Goal: Information Seeking & Learning: Learn about a topic

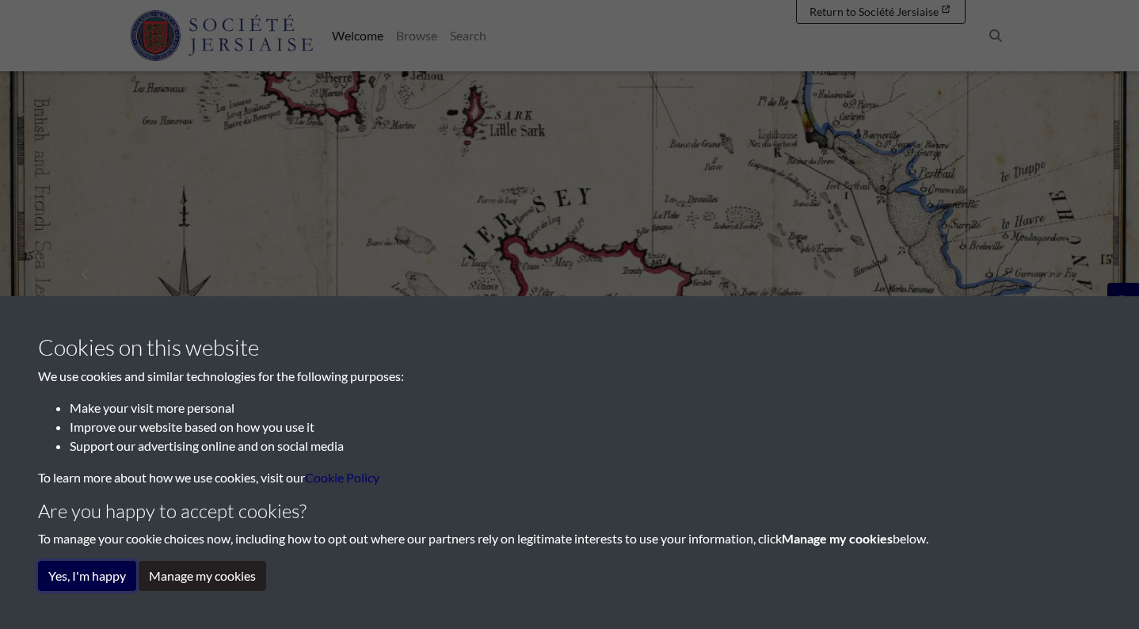
click at [85, 571] on button "Yes, I'm happy" at bounding box center [87, 576] width 98 height 30
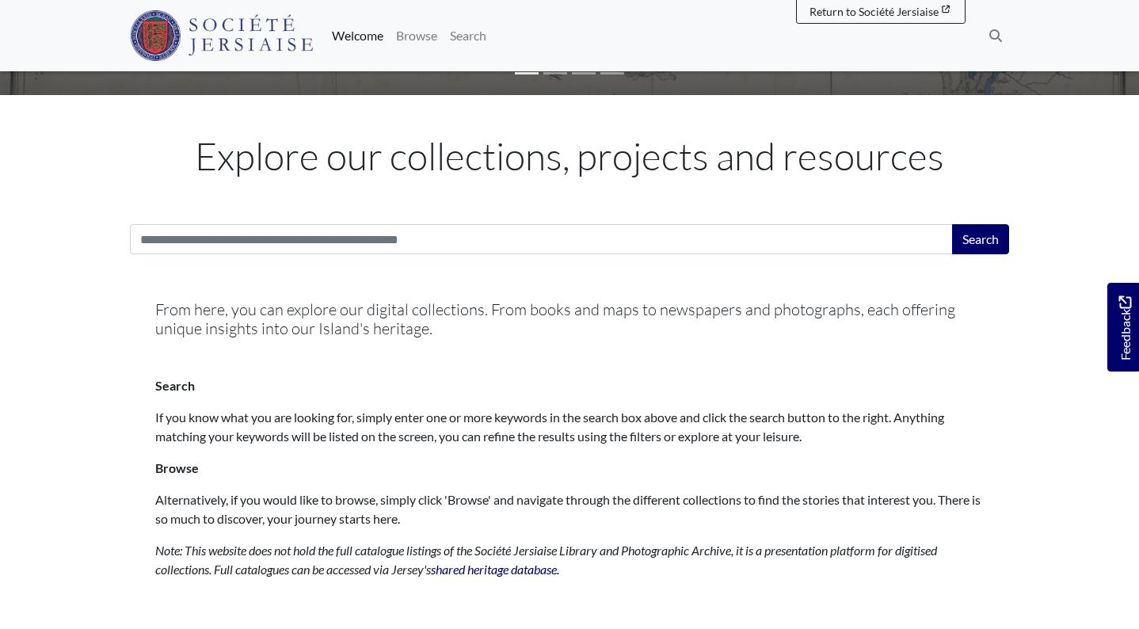
scroll to position [387, 0]
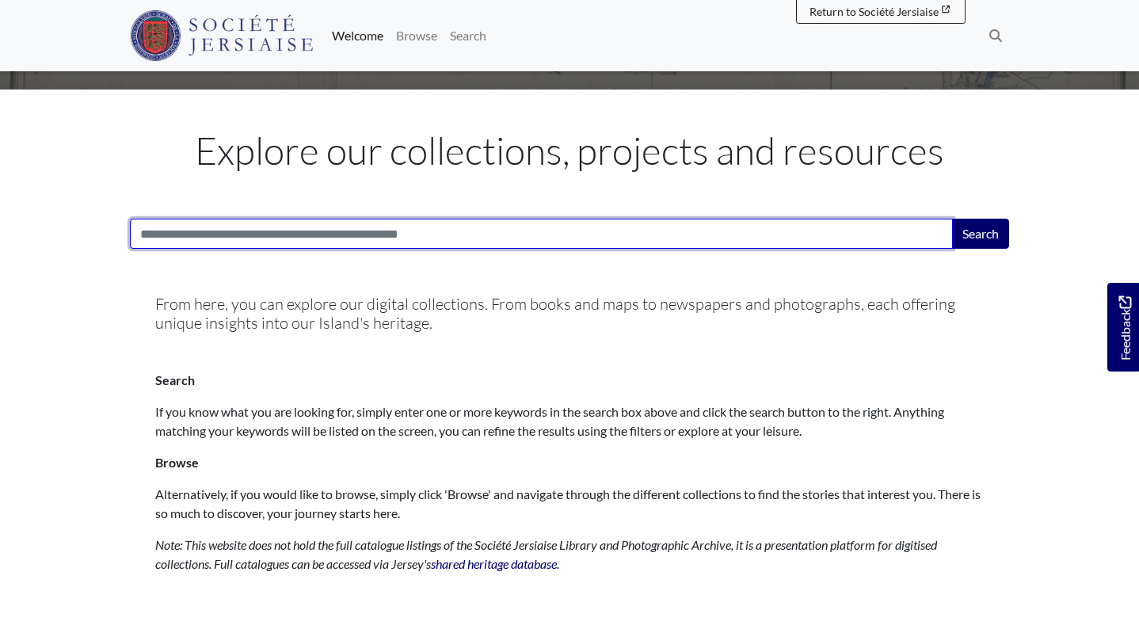
click at [322, 238] on input "Search:" at bounding box center [541, 234] width 823 height 30
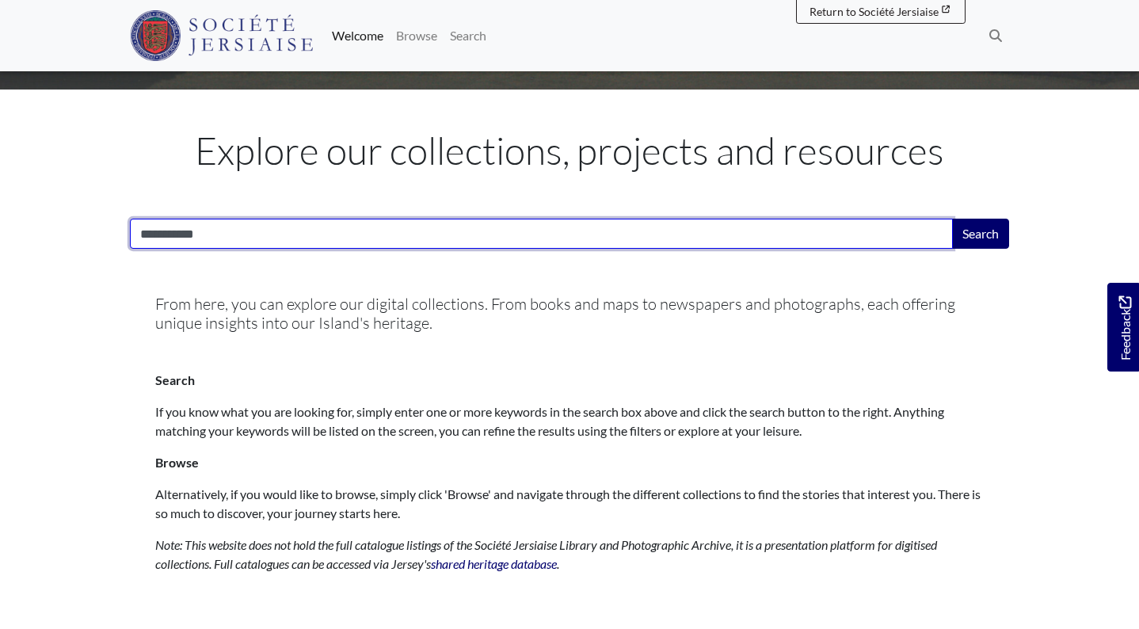
type input "**********"
click at [952, 219] on button "Search" at bounding box center [980, 234] width 57 height 30
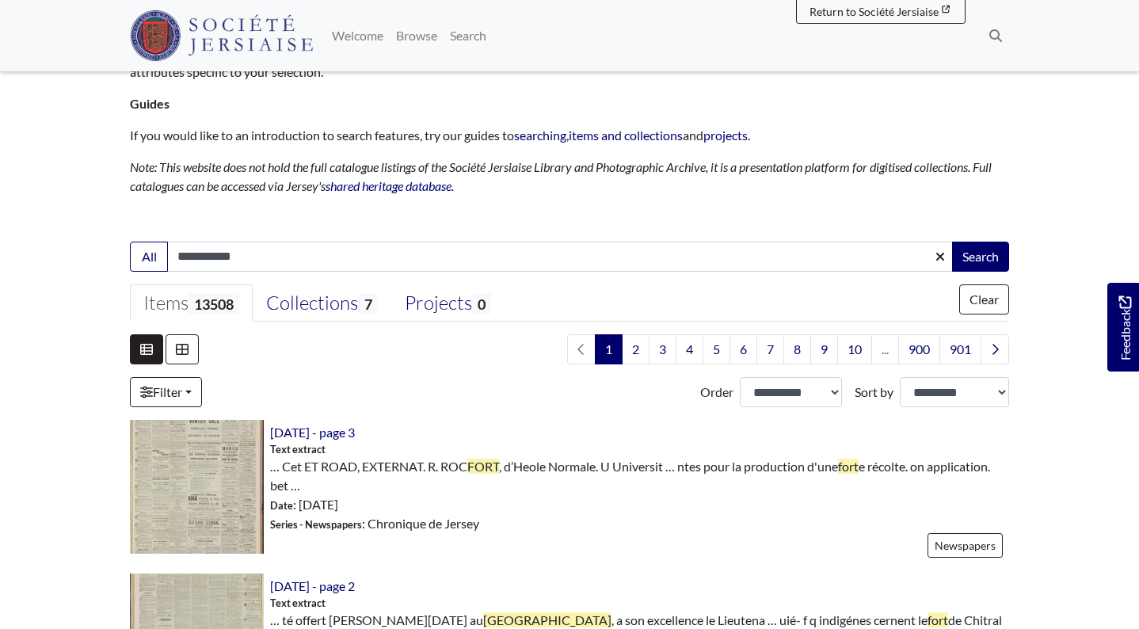
scroll to position [185, 0]
click at [330, 301] on div "Collections 7" at bounding box center [321, 303] width 111 height 24
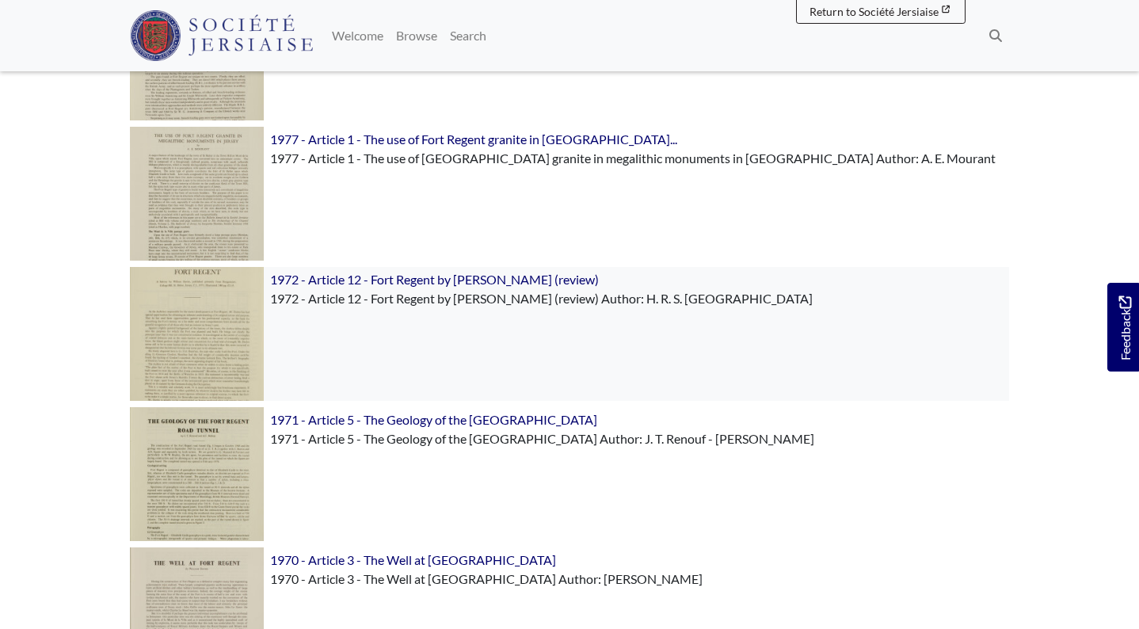
scroll to position [758, 0]
click at [353, 304] on span "1972 - Article 12 - Fort Regent by [PERSON_NAME] (review) Author: [PERSON_NAME]…" at bounding box center [541, 299] width 543 height 15
click at [206, 325] on img at bounding box center [197, 335] width 134 height 134
click at [352, 306] on span "1972 - Article 12 - Fort Regent by [PERSON_NAME] (review) Author: [PERSON_NAME]…" at bounding box center [541, 299] width 543 height 15
click at [219, 287] on img at bounding box center [197, 335] width 134 height 134
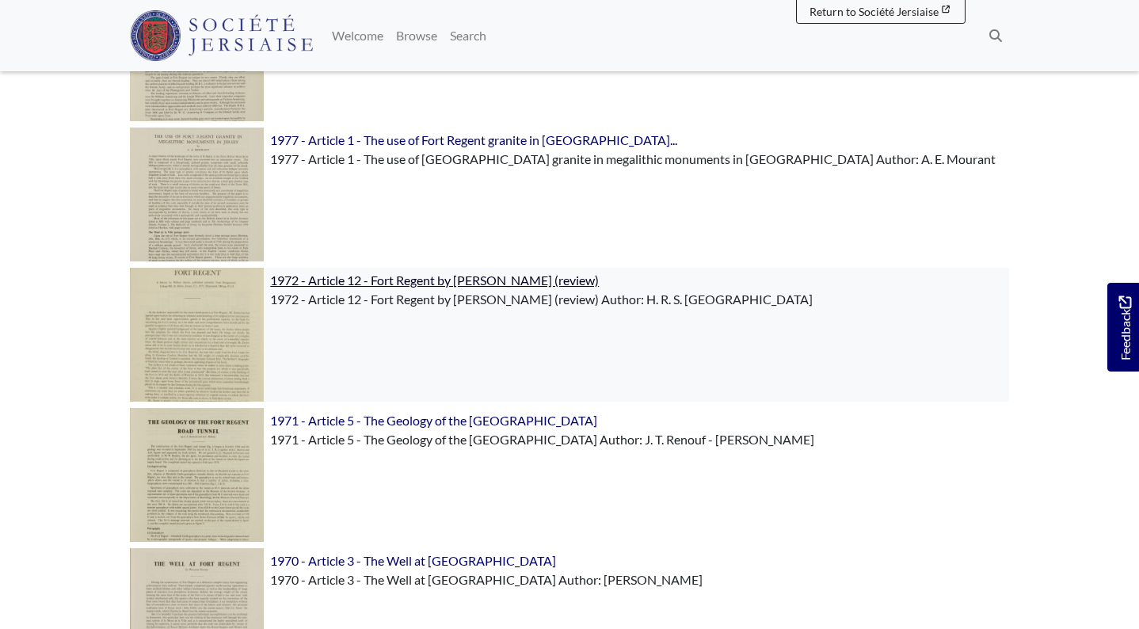
click at [290, 280] on span "1972 - Article 12 - Fort Regent by William Davies (review)" at bounding box center [434, 280] width 329 height 15
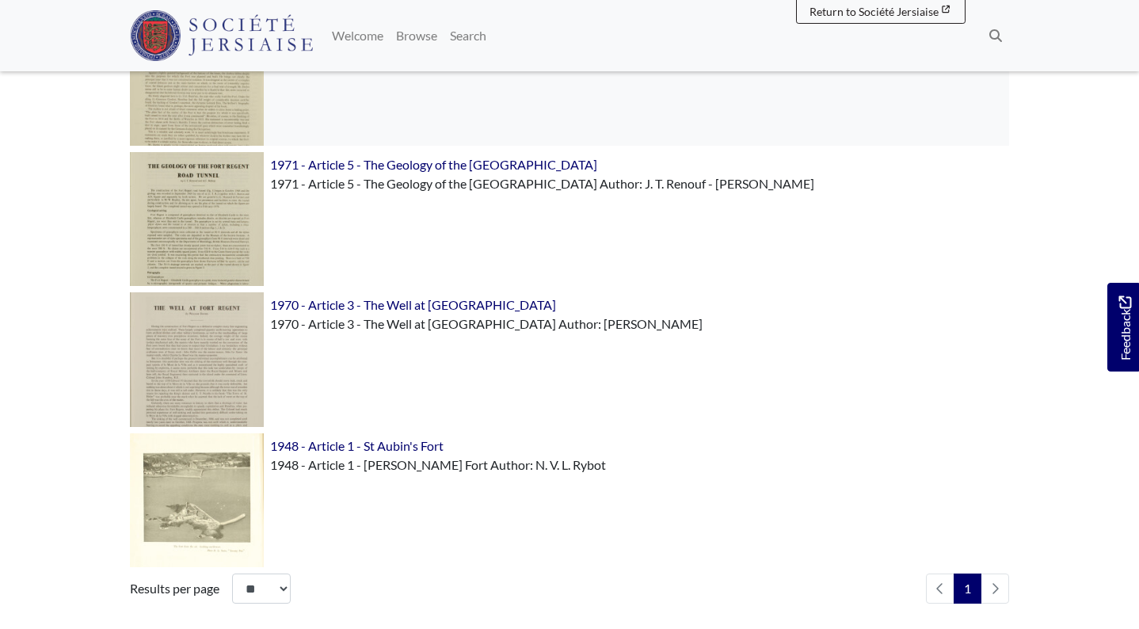
scroll to position [1015, 0]
click at [357, 300] on span "1970 - Article 3 - The Well at [GEOGRAPHIC_DATA]" at bounding box center [413, 303] width 286 height 15
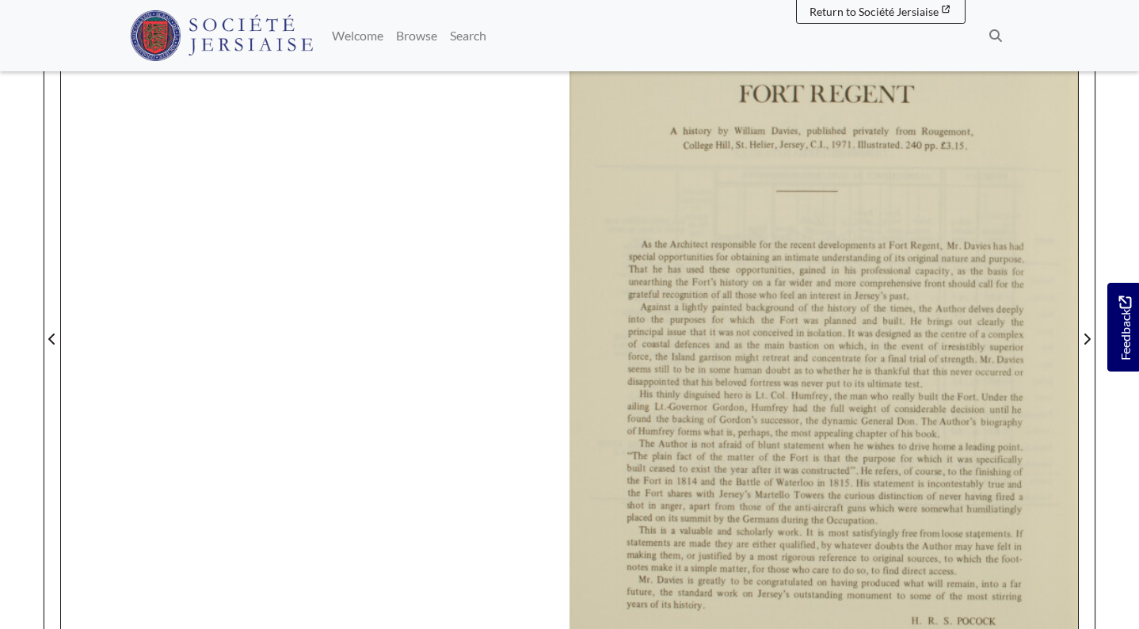
scroll to position [347, 0]
click at [749, 314] on div at bounding box center [824, 327] width 509 height 719
click at [763, 318] on div at bounding box center [824, 327] width 509 height 719
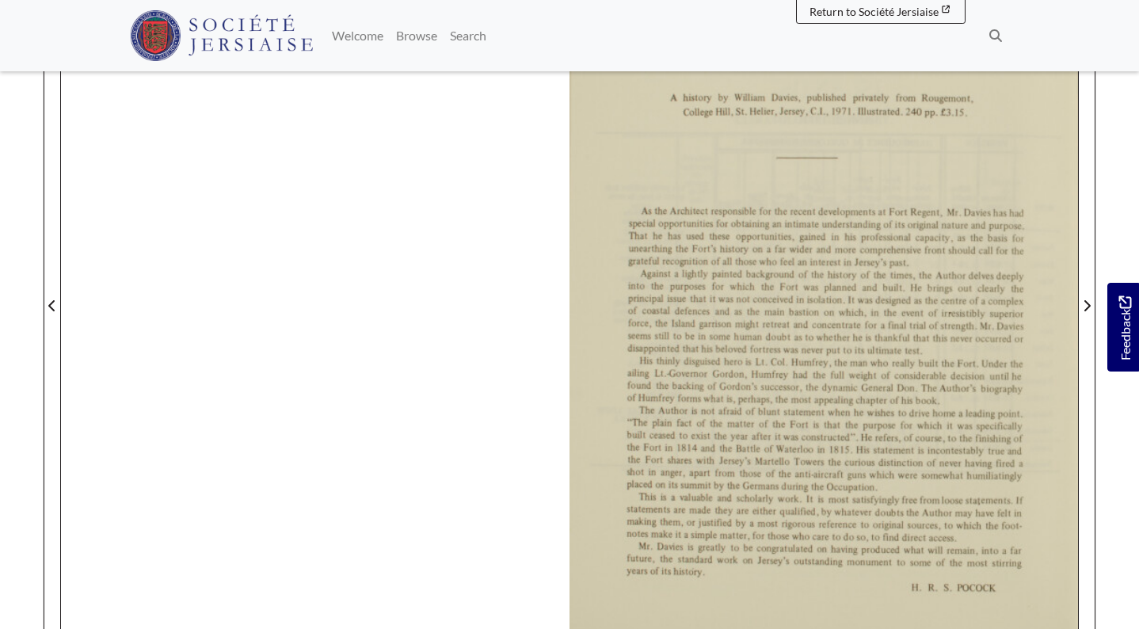
scroll to position [364, 0]
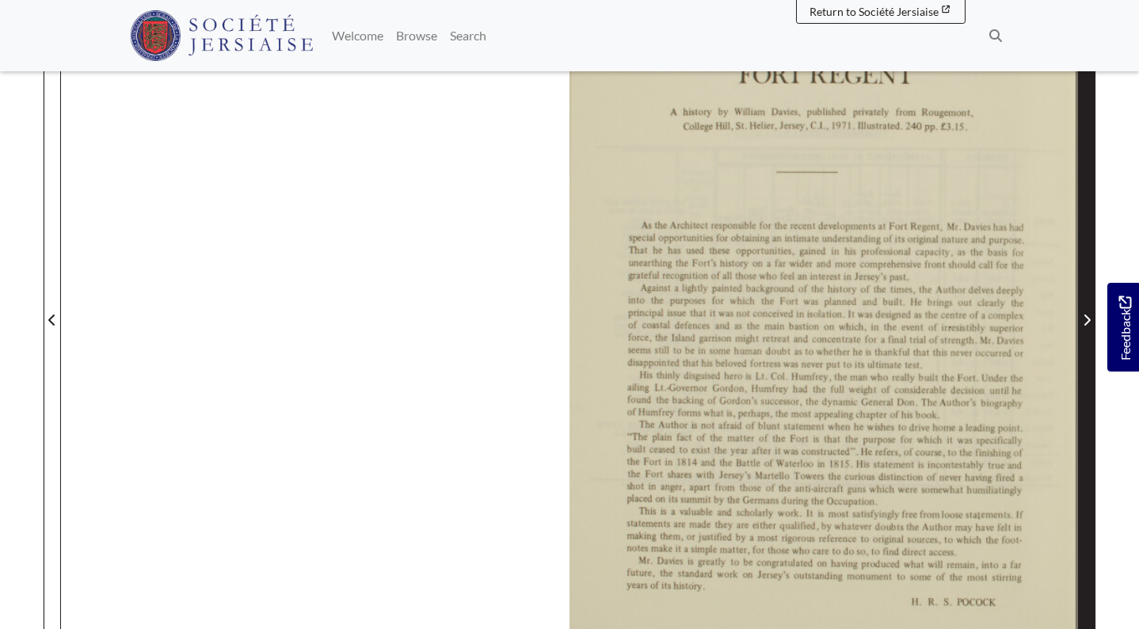
click at [1083, 319] on icon "Next Page" at bounding box center [1087, 320] width 8 height 13
click at [1086, 315] on icon "Next Page" at bounding box center [1087, 320] width 8 height 13
click at [1089, 315] on icon "Next Page" at bounding box center [1087, 320] width 8 height 13
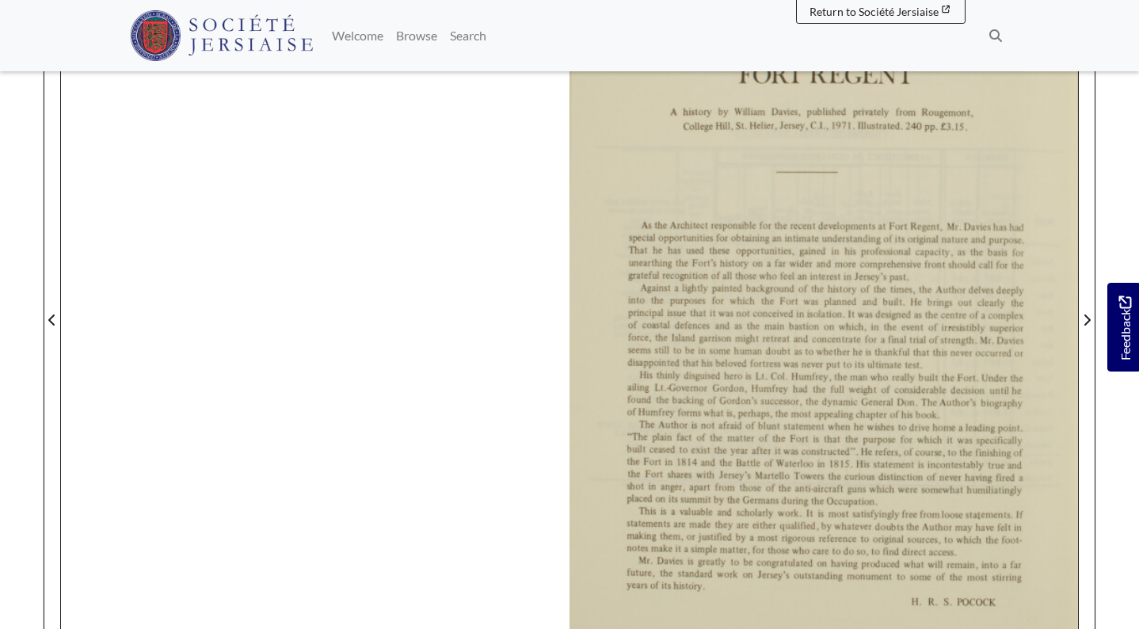
click at [1005, 326] on div at bounding box center [824, 310] width 509 height 719
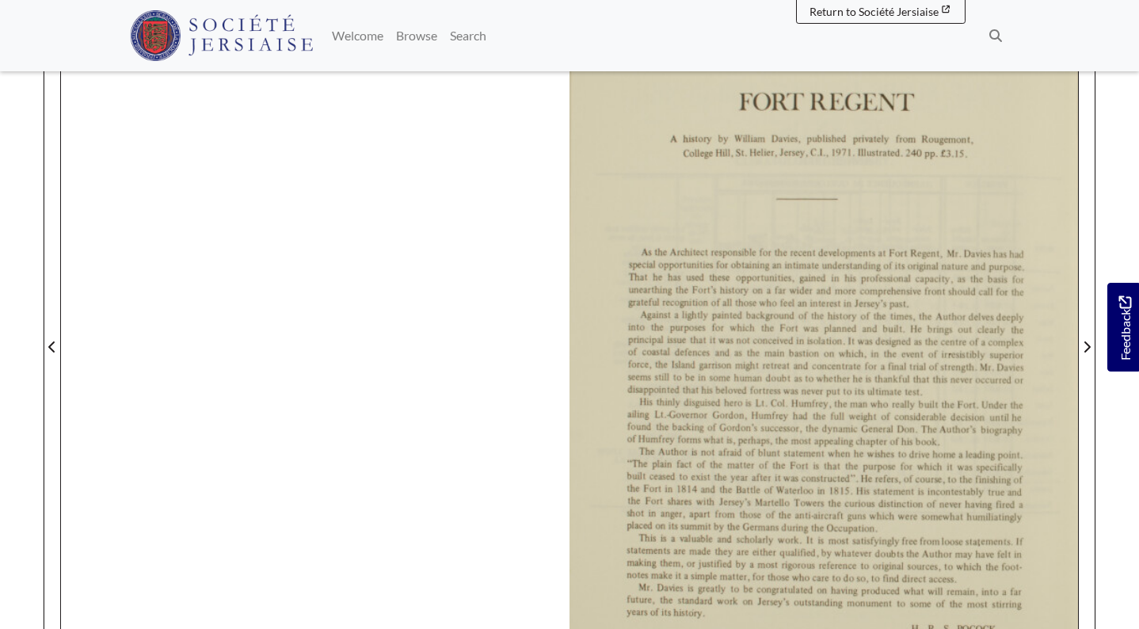
scroll to position [335, 0]
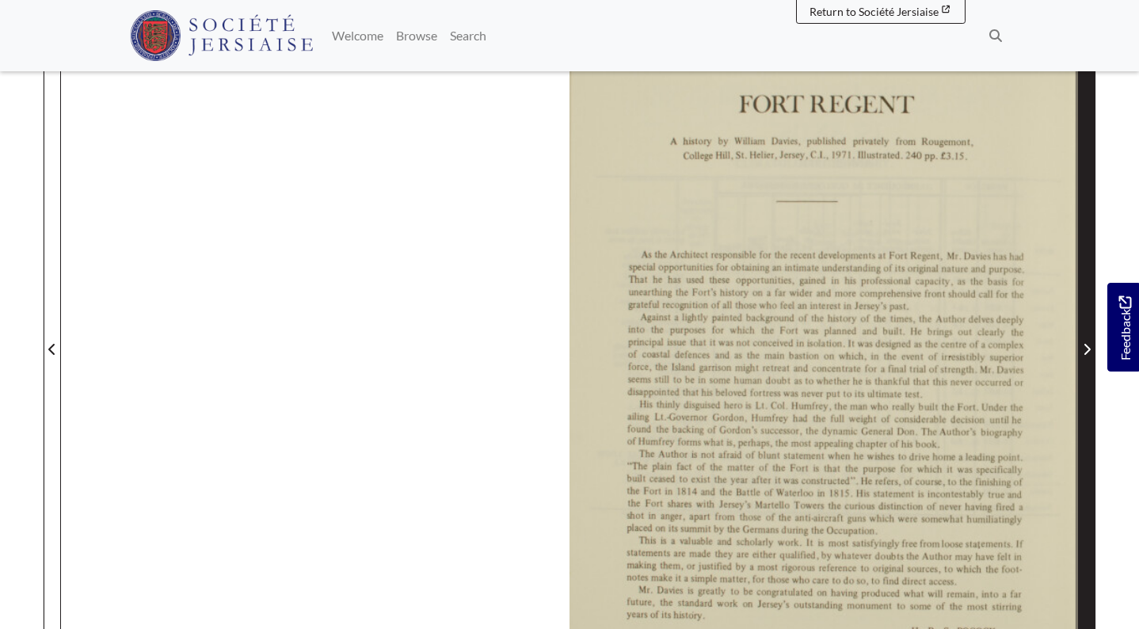
click at [1087, 347] on icon "Next Page" at bounding box center [1088, 349] width 6 height 11
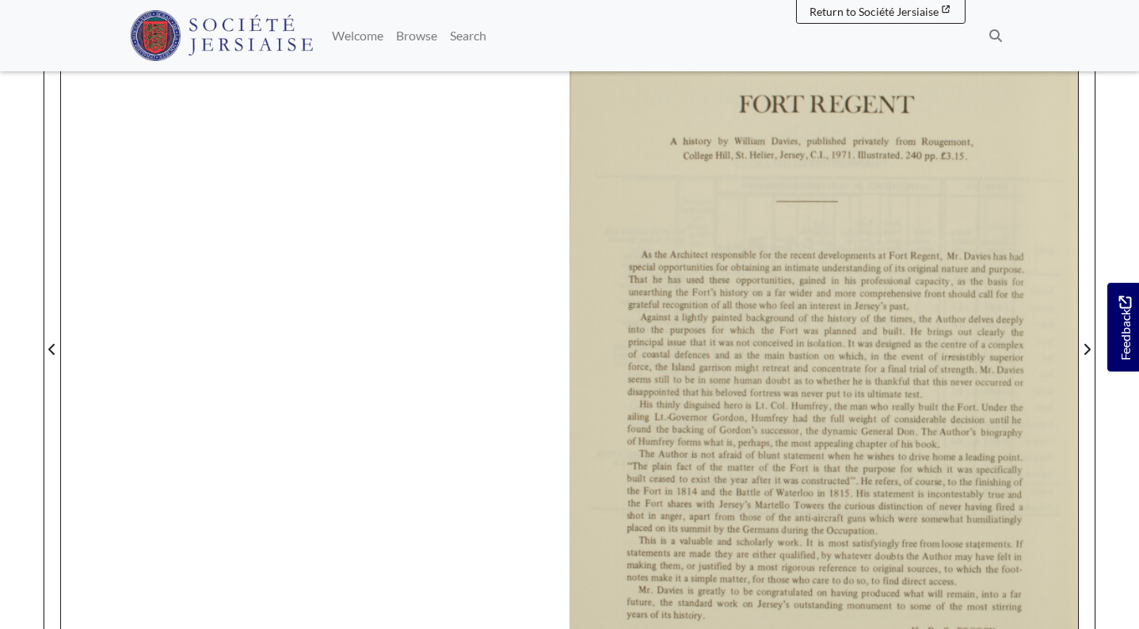
click at [929, 372] on div at bounding box center [824, 339] width 509 height 719
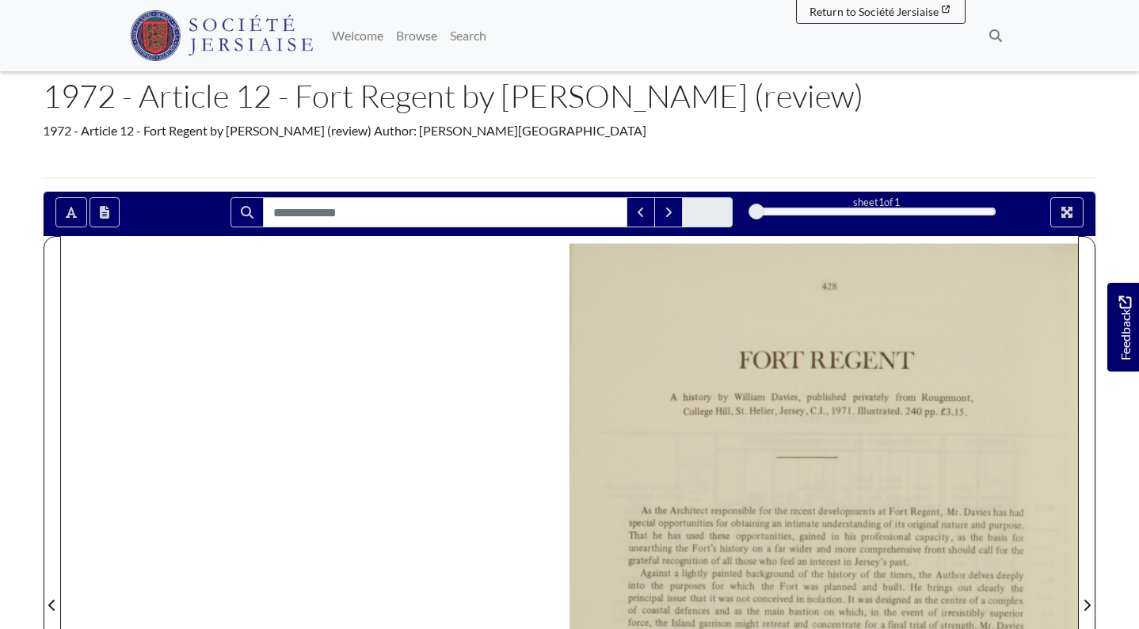
scroll to position [0, 0]
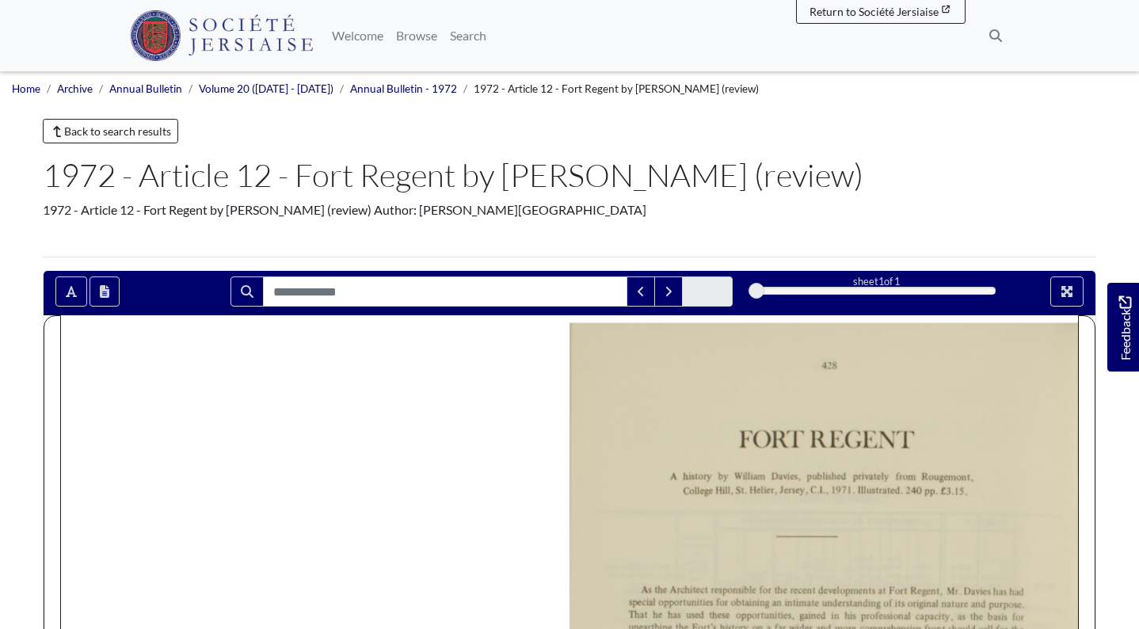
drag, startPoint x: 763, startPoint y: 289, endPoint x: 810, endPoint y: 288, distance: 46.8
click at [810, 288] on div "1" at bounding box center [876, 291] width 239 height 16
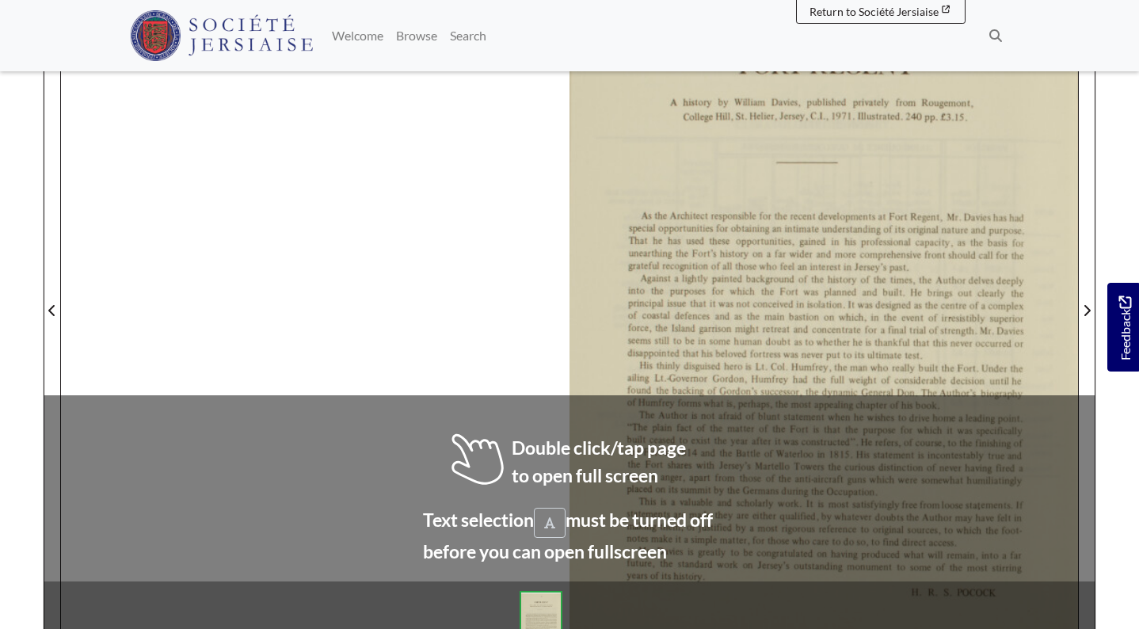
scroll to position [377, 0]
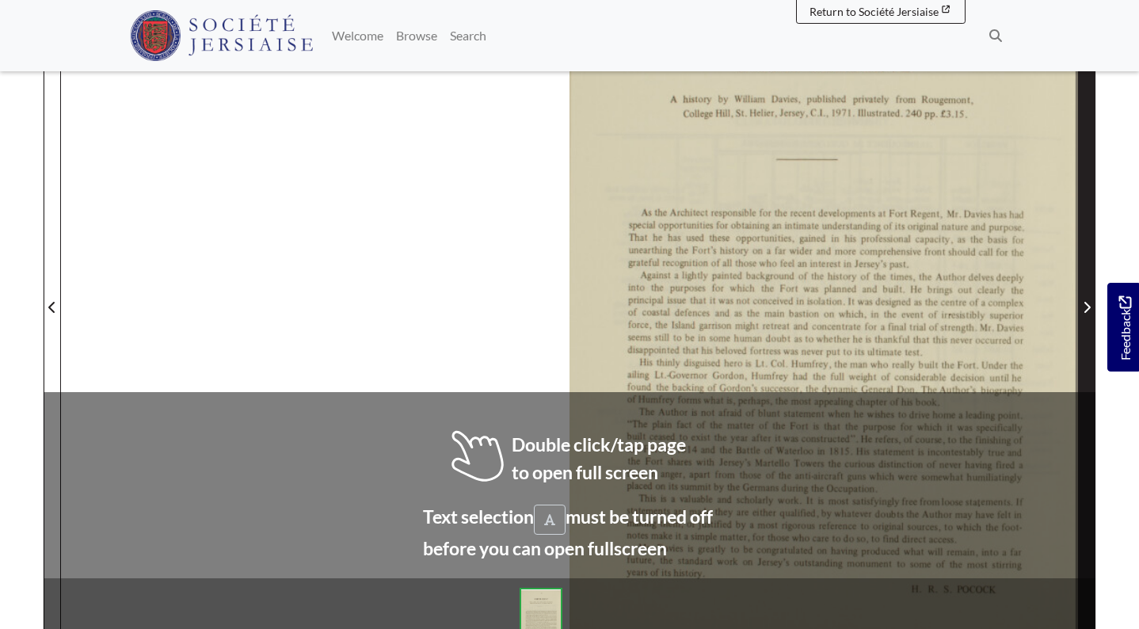
click at [1087, 302] on icon "Next Page" at bounding box center [1087, 307] width 8 height 13
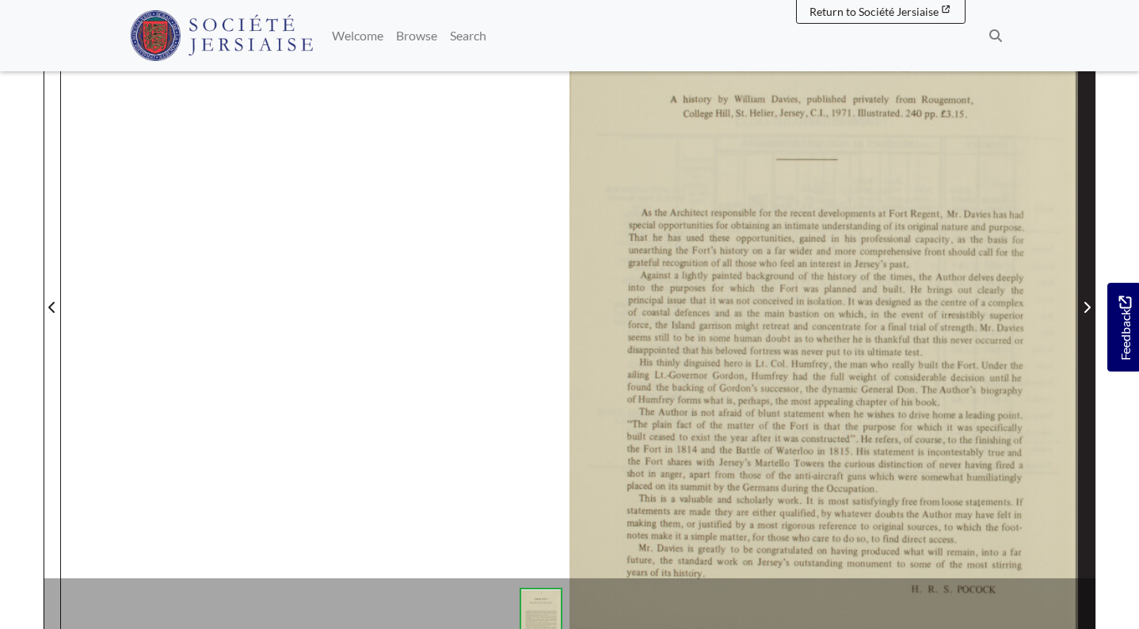
click at [1087, 302] on icon "Next Page" at bounding box center [1087, 307] width 8 height 13
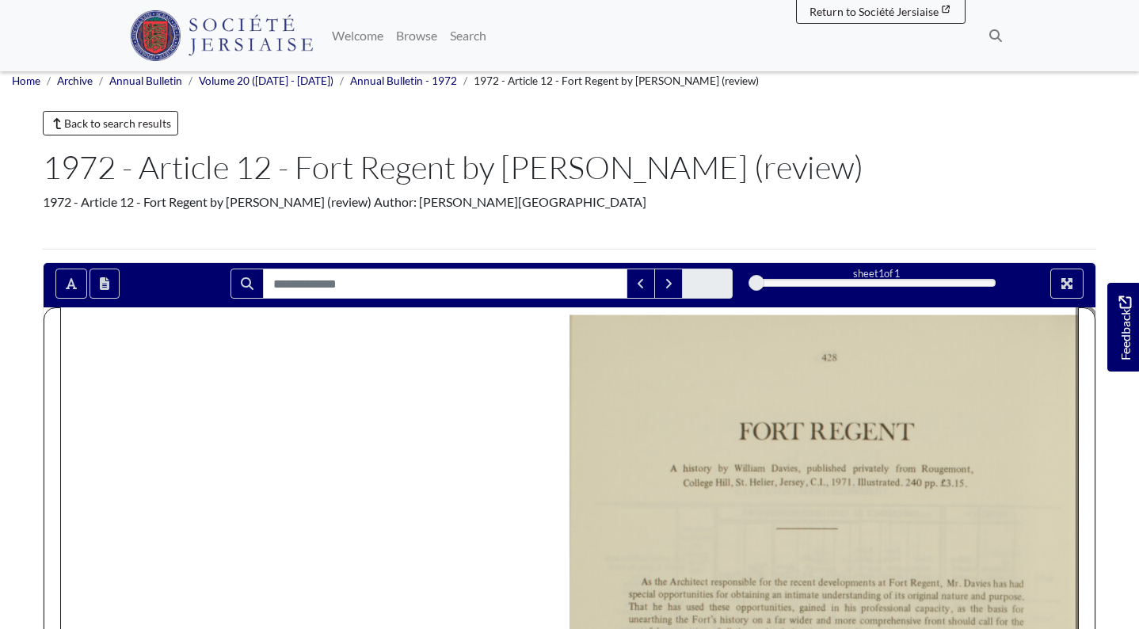
scroll to position [0, 0]
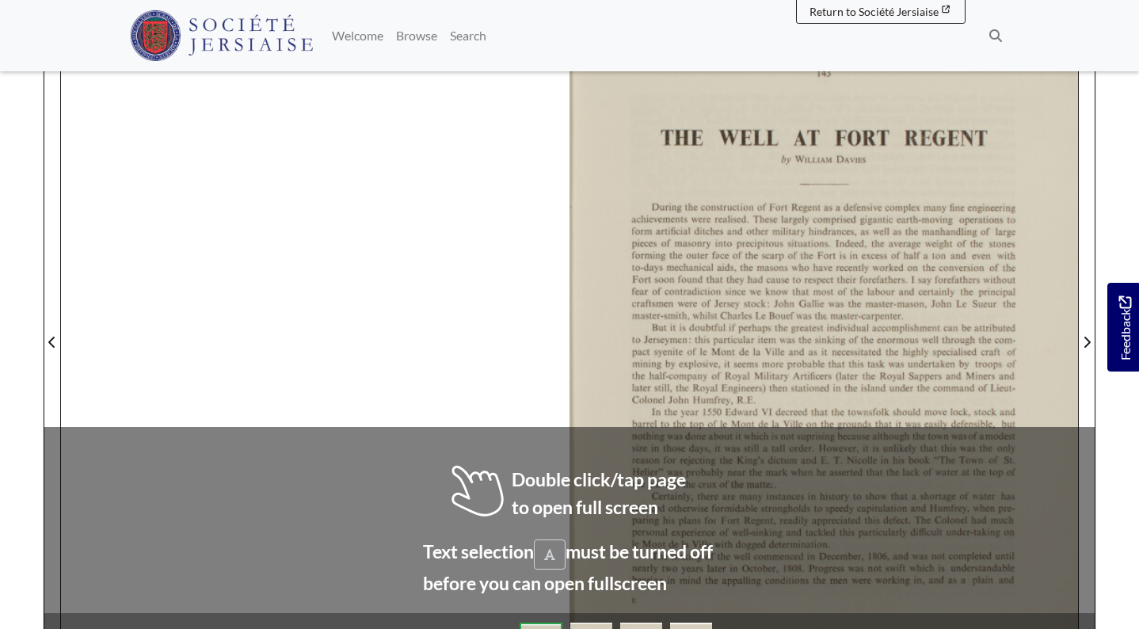
scroll to position [344, 0]
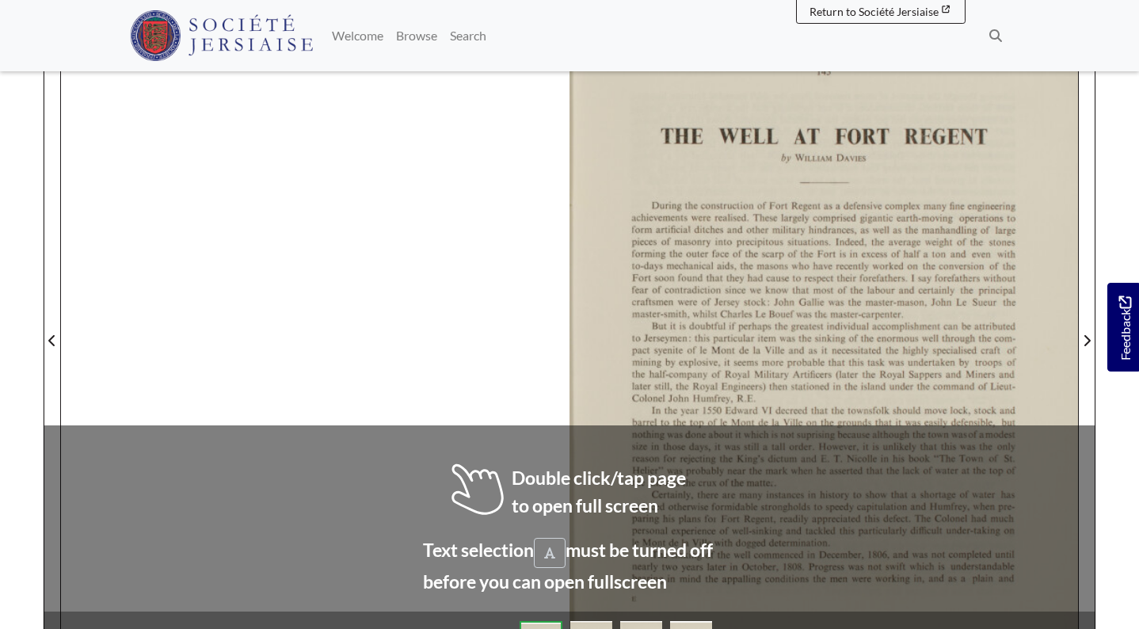
click at [940, 326] on div at bounding box center [824, 330] width 509 height 719
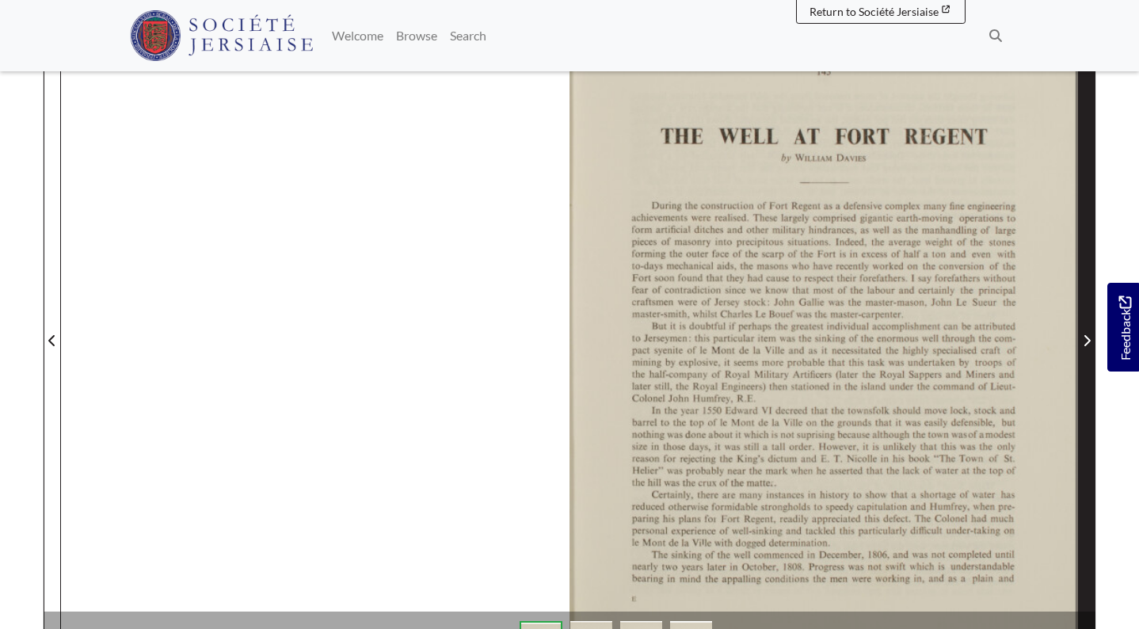
click at [1089, 339] on icon "Next Page" at bounding box center [1087, 340] width 8 height 13
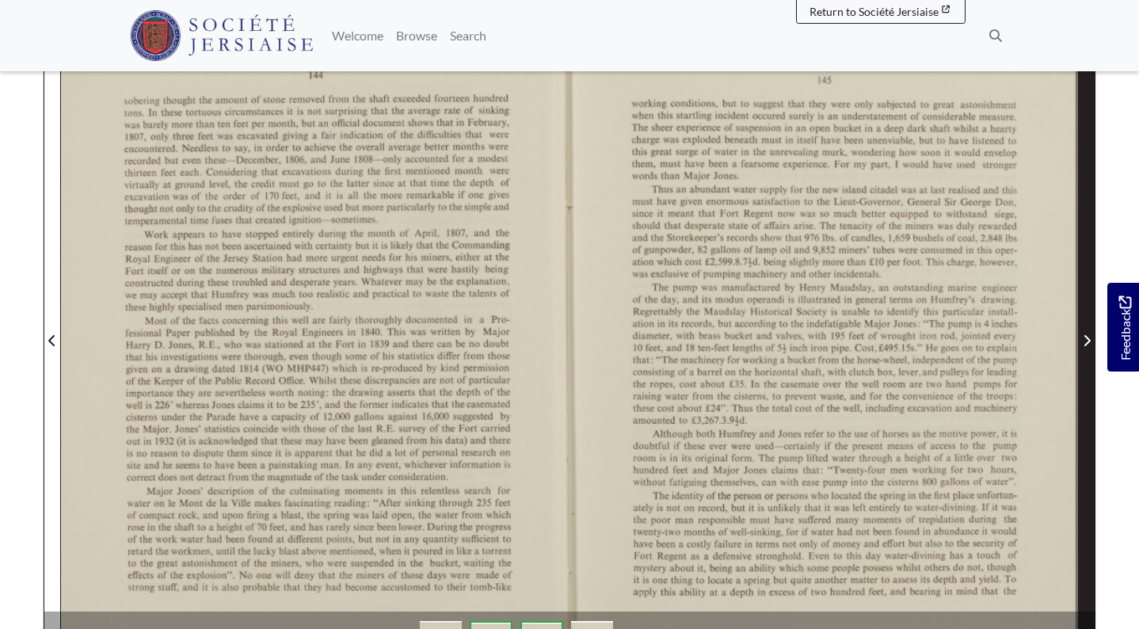
click at [1089, 339] on icon "Next Page" at bounding box center [1087, 340] width 8 height 13
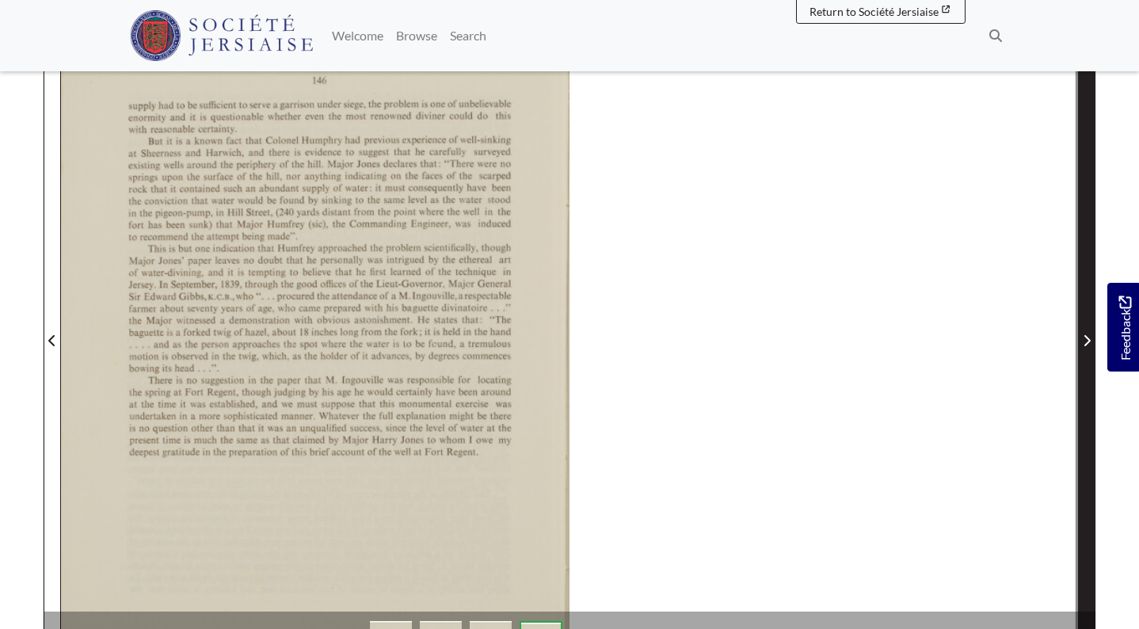
click at [1089, 339] on icon "Next Page" at bounding box center [1087, 340] width 8 height 13
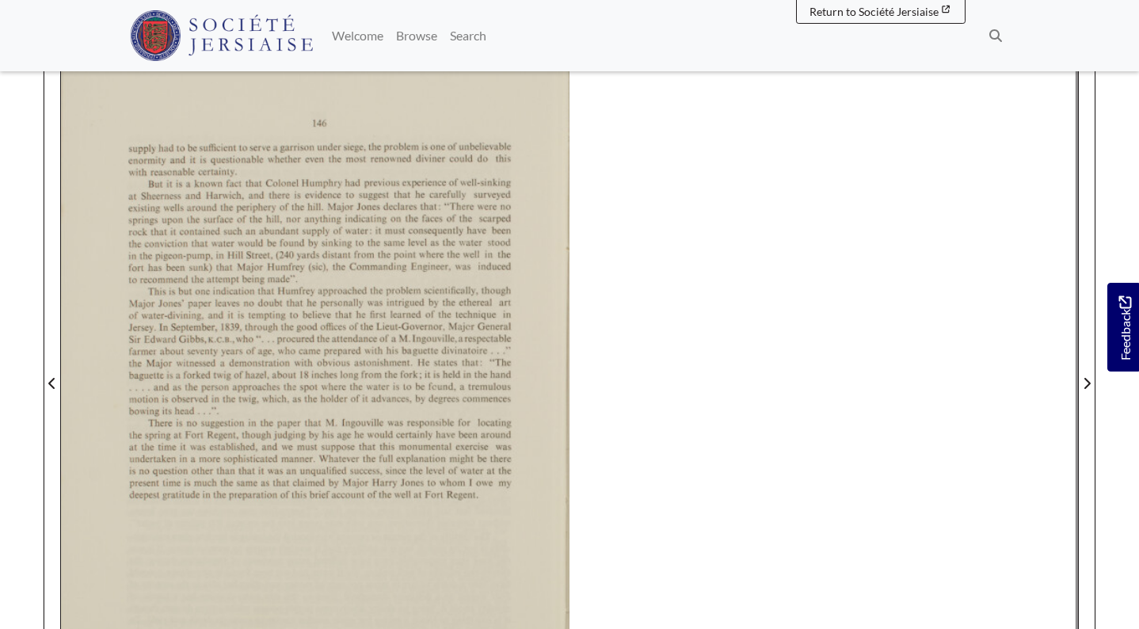
scroll to position [330, 0]
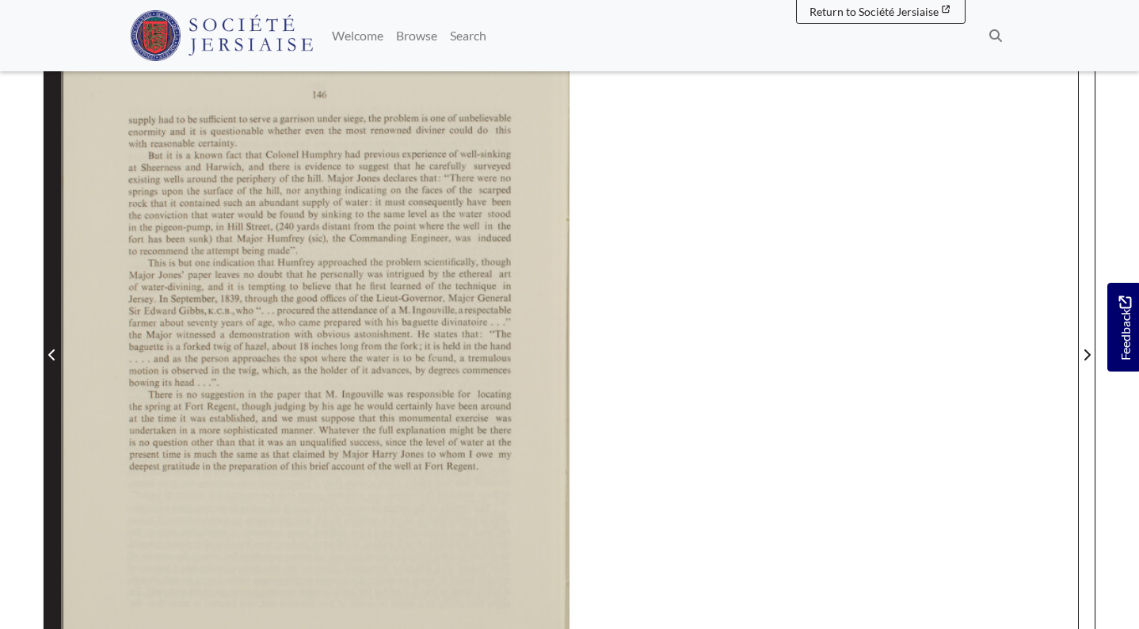
click at [52, 354] on icon "Previous Page" at bounding box center [52, 355] width 8 height 13
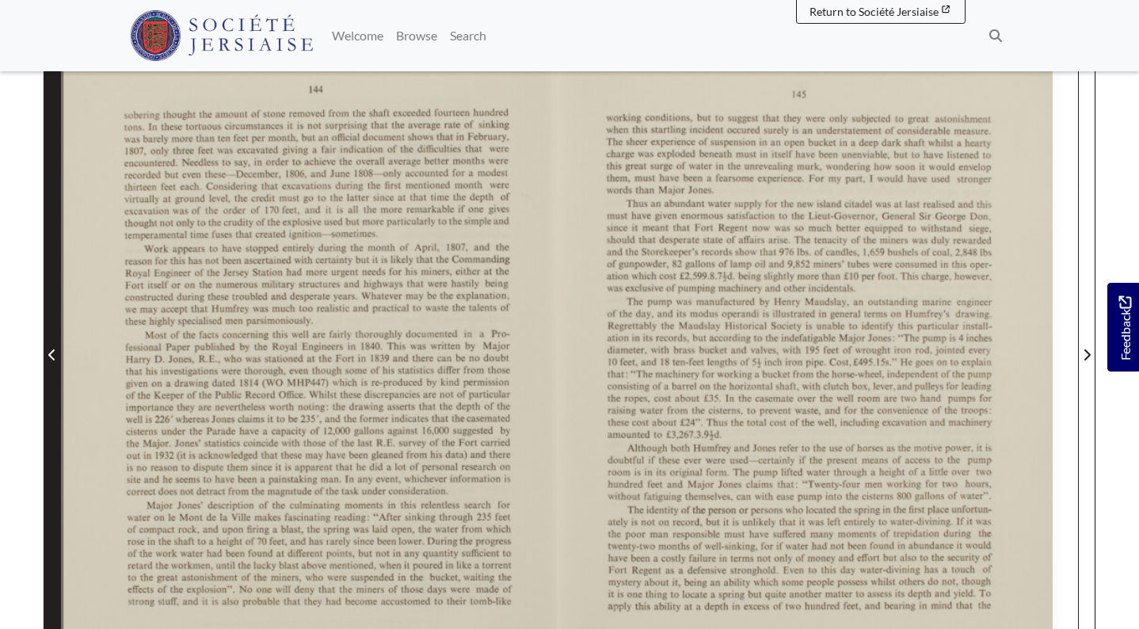
click at [52, 354] on icon "Previous Page" at bounding box center [52, 355] width 8 height 13
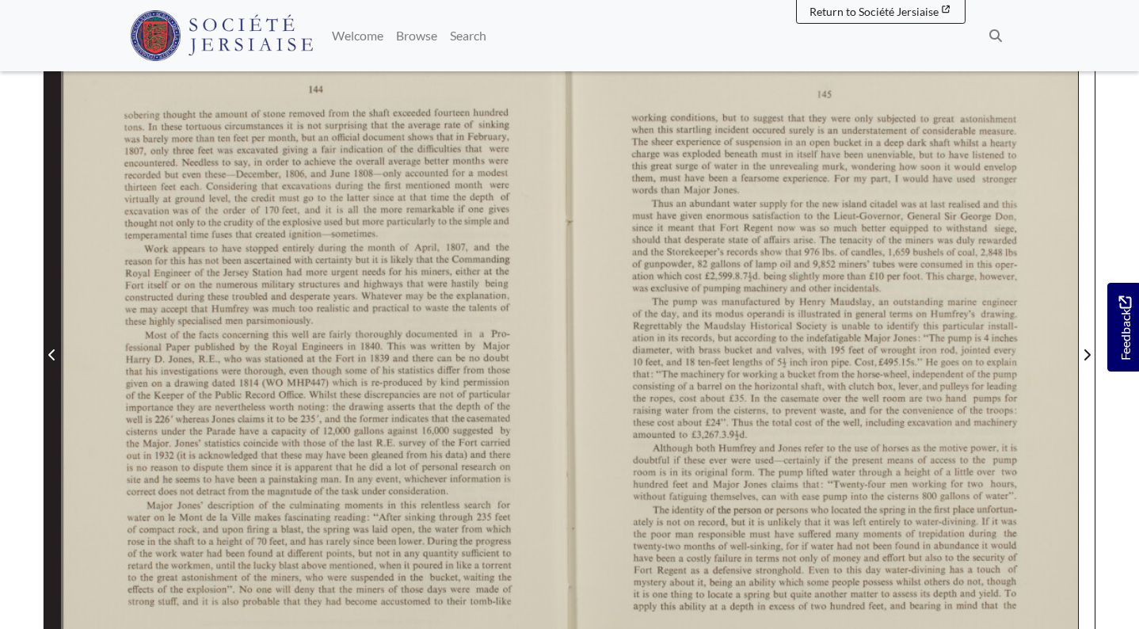
click at [50, 355] on icon "Previous Page" at bounding box center [51, 354] width 6 height 11
